Goal: Task Accomplishment & Management: Use online tool/utility

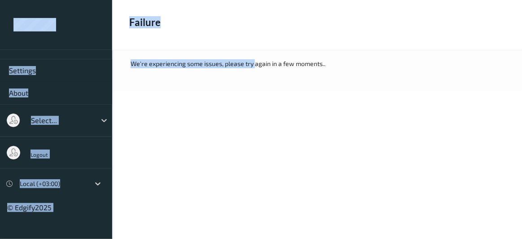
click at [39, 0] on html "Settings About Select... Logout Local (+03:00) © Edgify 2025 New Dashboard Expe…" at bounding box center [261, 119] width 522 height 239
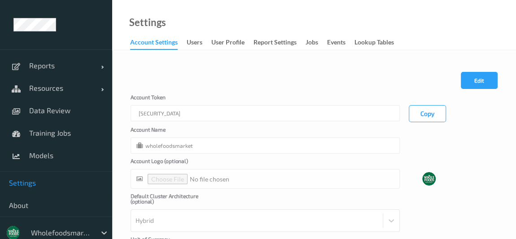
click at [68, 228] on div at bounding box center [61, 232] width 61 height 11
type input "shu"
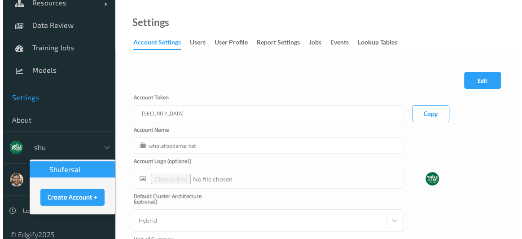
scroll to position [87, 0]
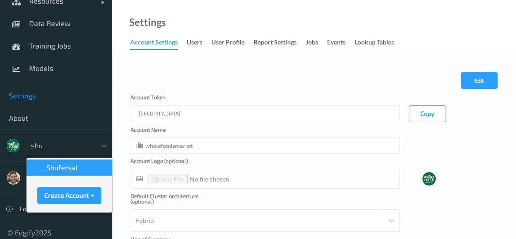
click at [88, 169] on div "shufersal" at bounding box center [69, 167] width 75 height 9
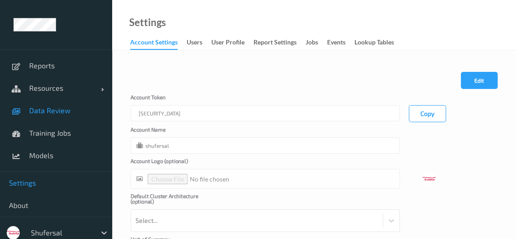
click at [65, 110] on span "Data Review" at bounding box center [66, 110] width 74 height 9
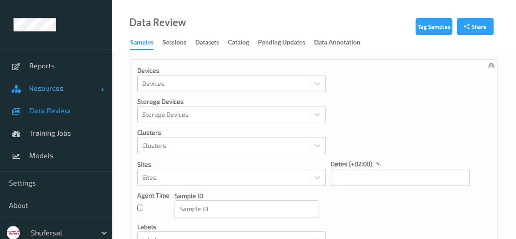
click at [68, 85] on span "Resources" at bounding box center [65, 87] width 72 height 9
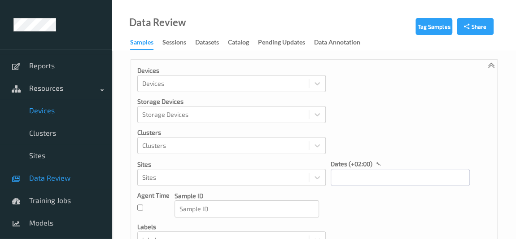
click at [61, 109] on span "Devices" at bounding box center [66, 110] width 74 height 9
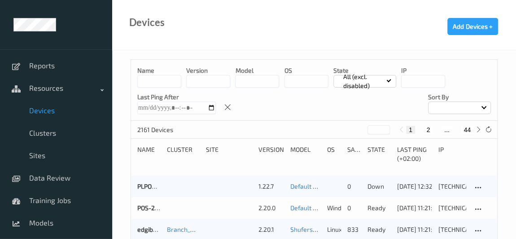
click at [166, 79] on input at bounding box center [159, 81] width 44 height 13
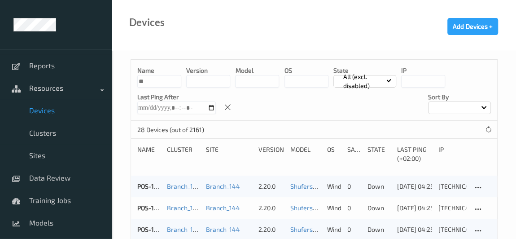
type input "*"
type input "*****"
click at [62, 69] on span "Reports" at bounding box center [66, 65] width 74 height 9
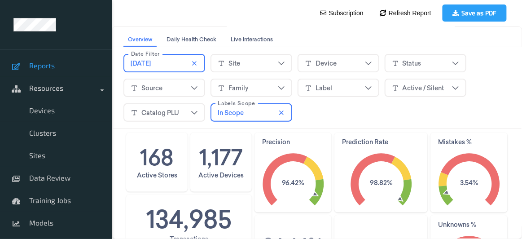
scroll to position [26, 0]
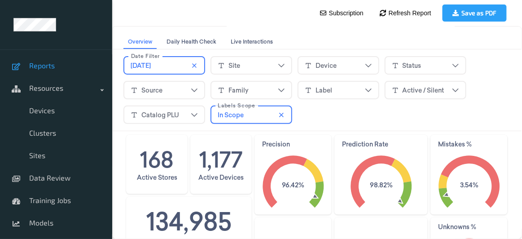
drag, startPoint x: 174, startPoint y: 69, endPoint x: 169, endPoint y: 79, distance: 11.0
click at [169, 79] on div "Date Filter [DATE] Site Device Status Source Family Label Active / Silent Catal…" at bounding box center [316, 89] width 387 height 74
click at [257, 65] on div "Site" at bounding box center [250, 64] width 67 height 13
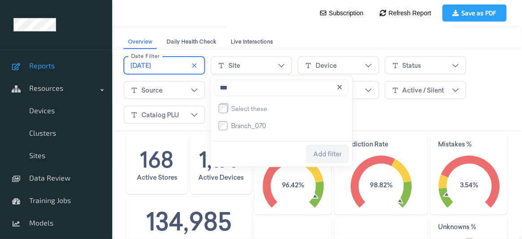
type input "***"
click at [237, 128] on span "Branch_070" at bounding box center [248, 125] width 35 height 9
click at [324, 152] on span "Add filter" at bounding box center [327, 153] width 28 height 7
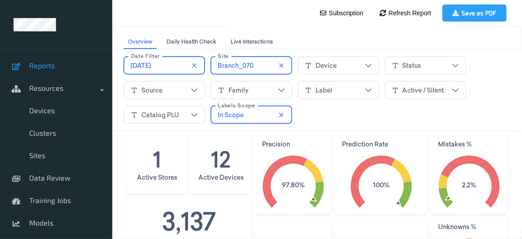
scroll to position [28, 0]
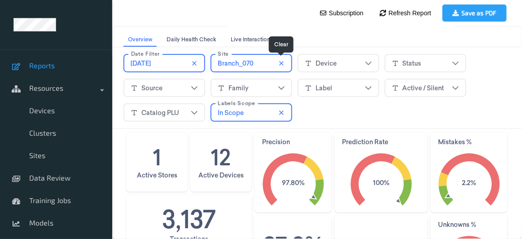
click at [280, 63] on icon "close icon" at bounding box center [280, 62] width 7 height 7
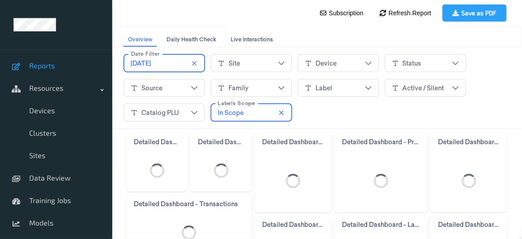
click at [330, 61] on div "Device" at bounding box center [325, 62] width 21 height 9
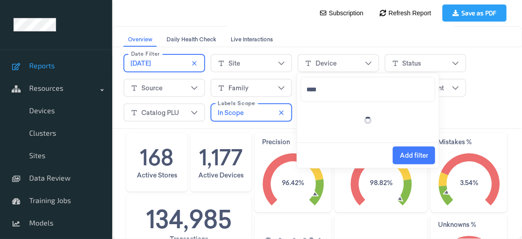
type input "*****"
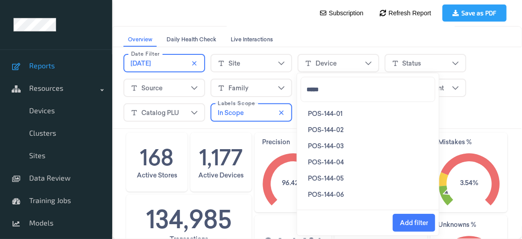
click at [325, 113] on span "POS-144-01" at bounding box center [324, 113] width 35 height 9
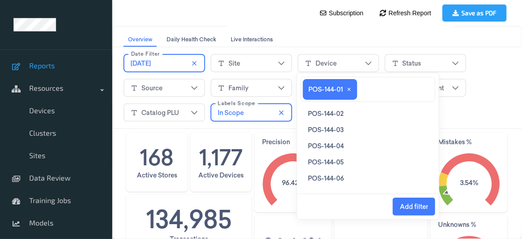
click at [325, 113] on span "POS-144-02" at bounding box center [324, 113] width 35 height 9
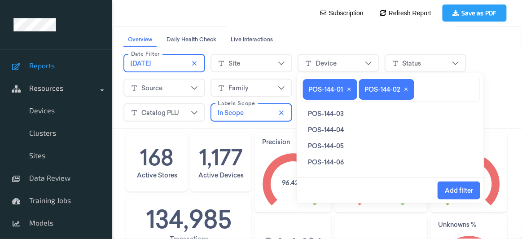
click at [325, 113] on span "POS-144-03" at bounding box center [325, 113] width 36 height 9
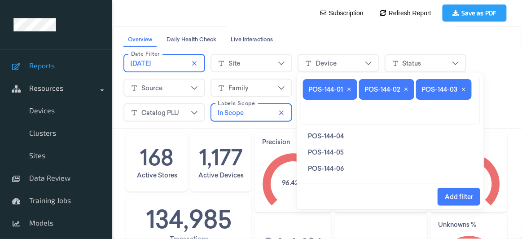
click at [315, 137] on span "POS-144-04" at bounding box center [325, 135] width 36 height 9
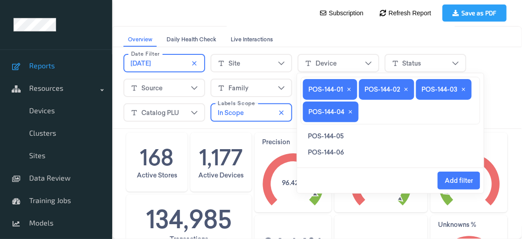
click at [315, 137] on span "POS-144-05" at bounding box center [325, 135] width 36 height 9
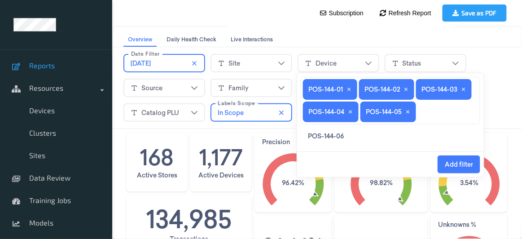
click at [315, 137] on span "POS-144-06" at bounding box center [325, 135] width 36 height 9
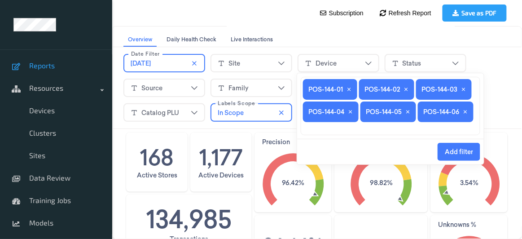
click at [457, 152] on span "Add filter" at bounding box center [458, 151] width 28 height 7
